Goal: Transaction & Acquisition: Subscribe to service/newsletter

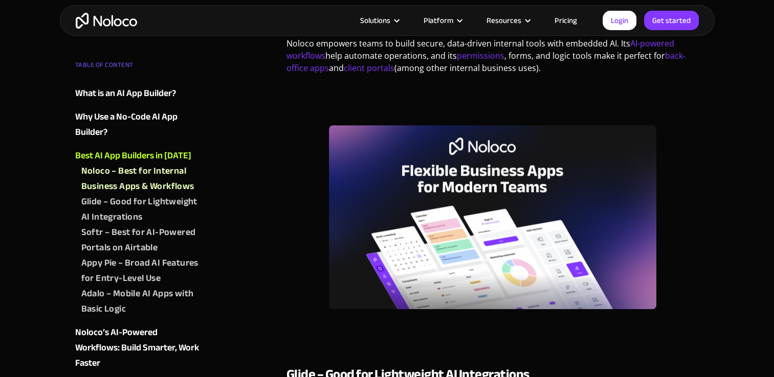
scroll to position [1006, 0]
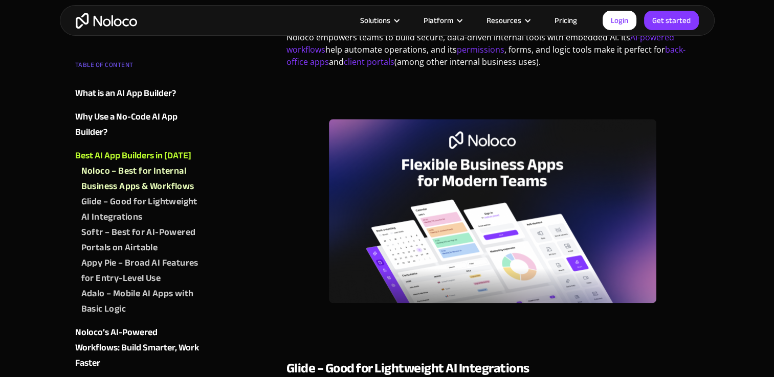
click at [415, 210] on img at bounding box center [492, 211] width 327 height 184
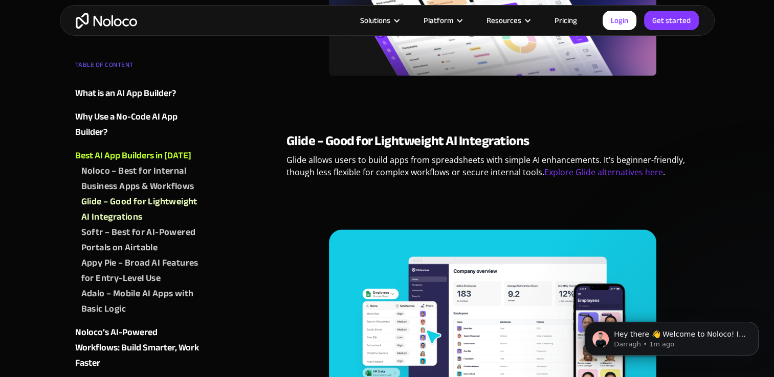
scroll to position [1231, 0]
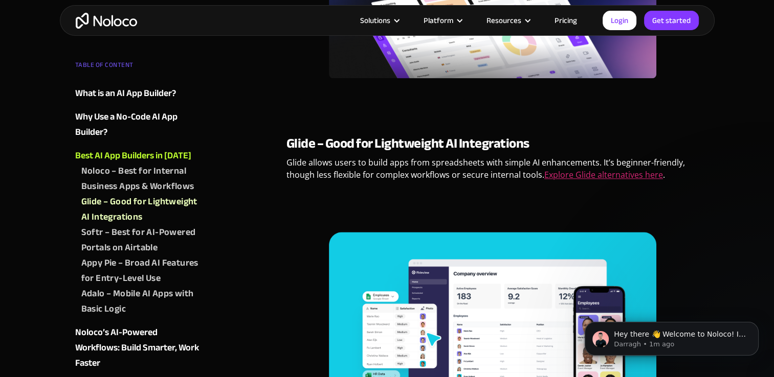
click at [600, 171] on link "Explore Glide alternatives here" at bounding box center [603, 174] width 119 height 11
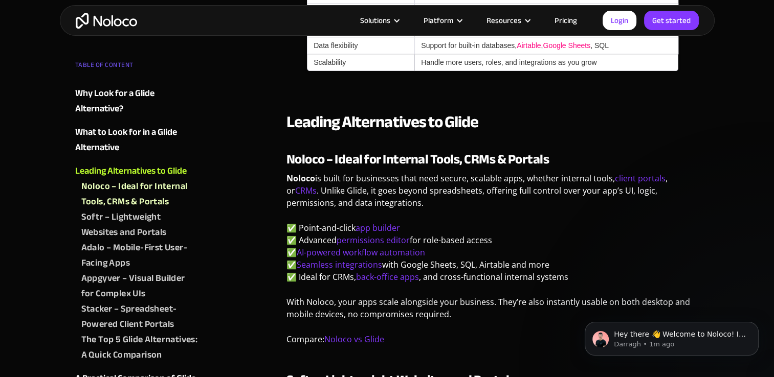
scroll to position [1063, 0]
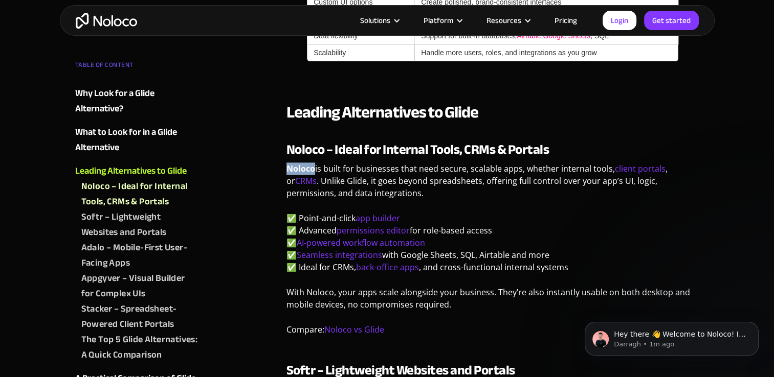
drag, startPoint x: 314, startPoint y: 166, endPoint x: 285, endPoint y: 170, distance: 29.5
copy strong "Noloco"
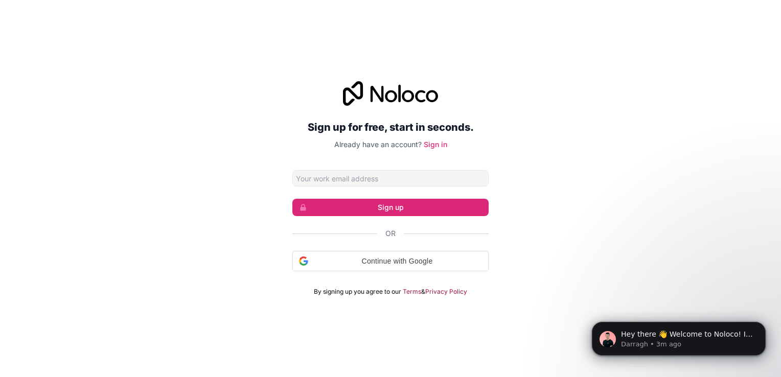
click at [362, 189] on form "Sign up Or Continue with Google Continue with Google. Opens in new tab By signi…" at bounding box center [391, 233] width 196 height 126
click at [372, 183] on input "Email address" at bounding box center [391, 178] width 196 height 16
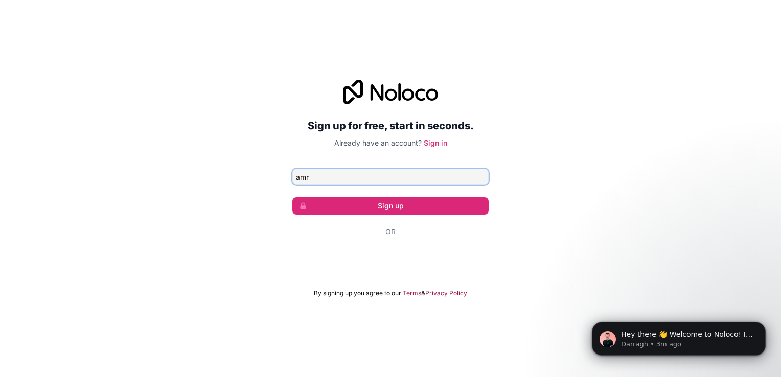
type input "[EMAIL_ADDRESS][DOMAIN_NAME]"
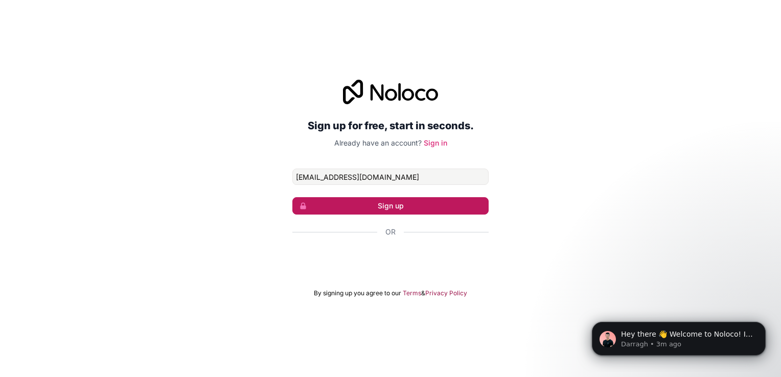
click at [365, 208] on button "Sign up" at bounding box center [391, 205] width 196 height 17
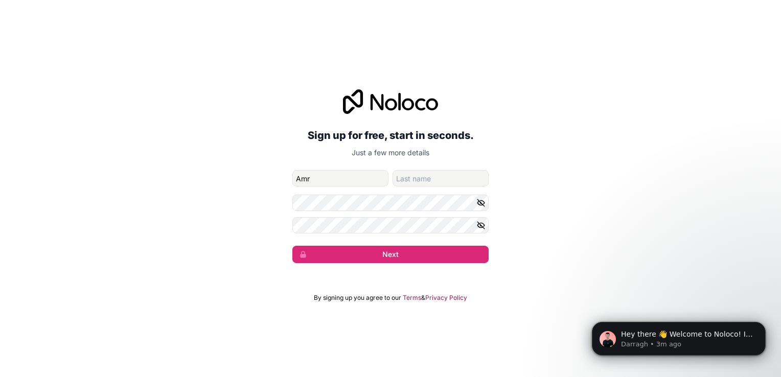
type input "Amr"
type input "Shaar"
click at [293, 246] on button "Next" at bounding box center [391, 254] width 196 height 17
